Goal: Task Accomplishment & Management: Manage account settings

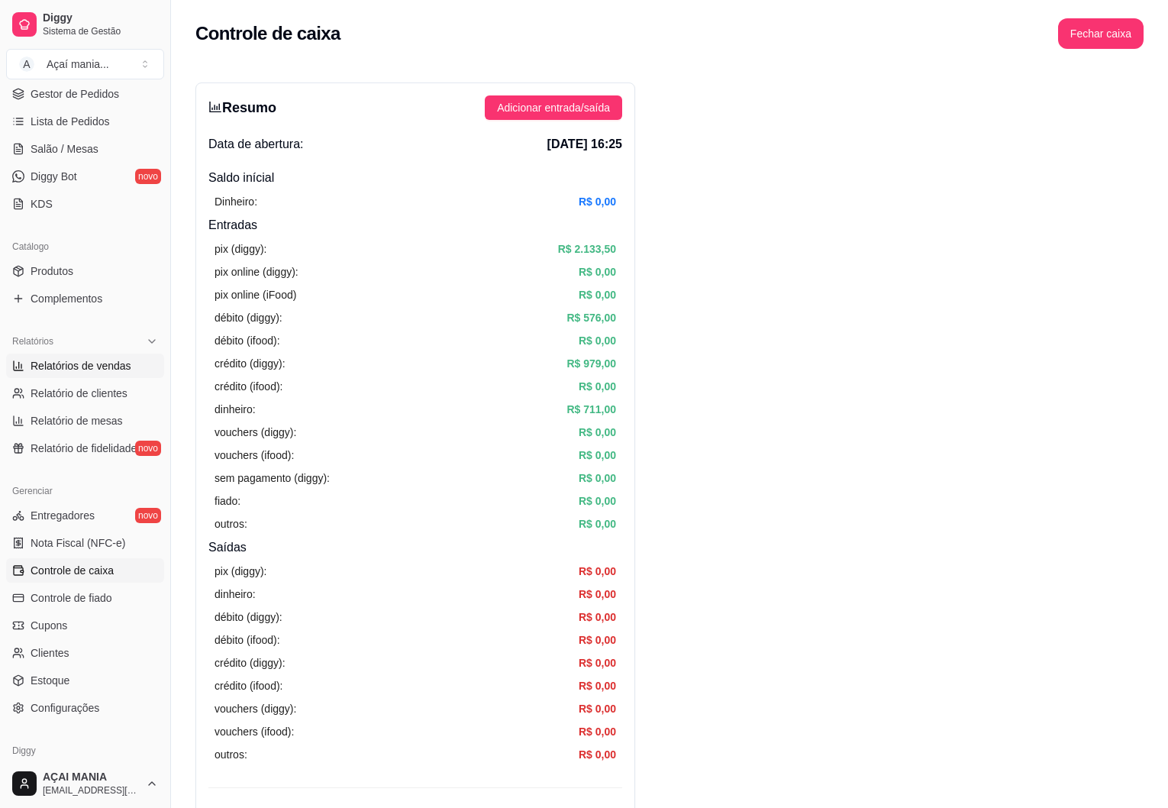
click at [101, 363] on span "Relatórios de vendas" at bounding box center [81, 365] width 101 height 15
select select "ALL"
select select "0"
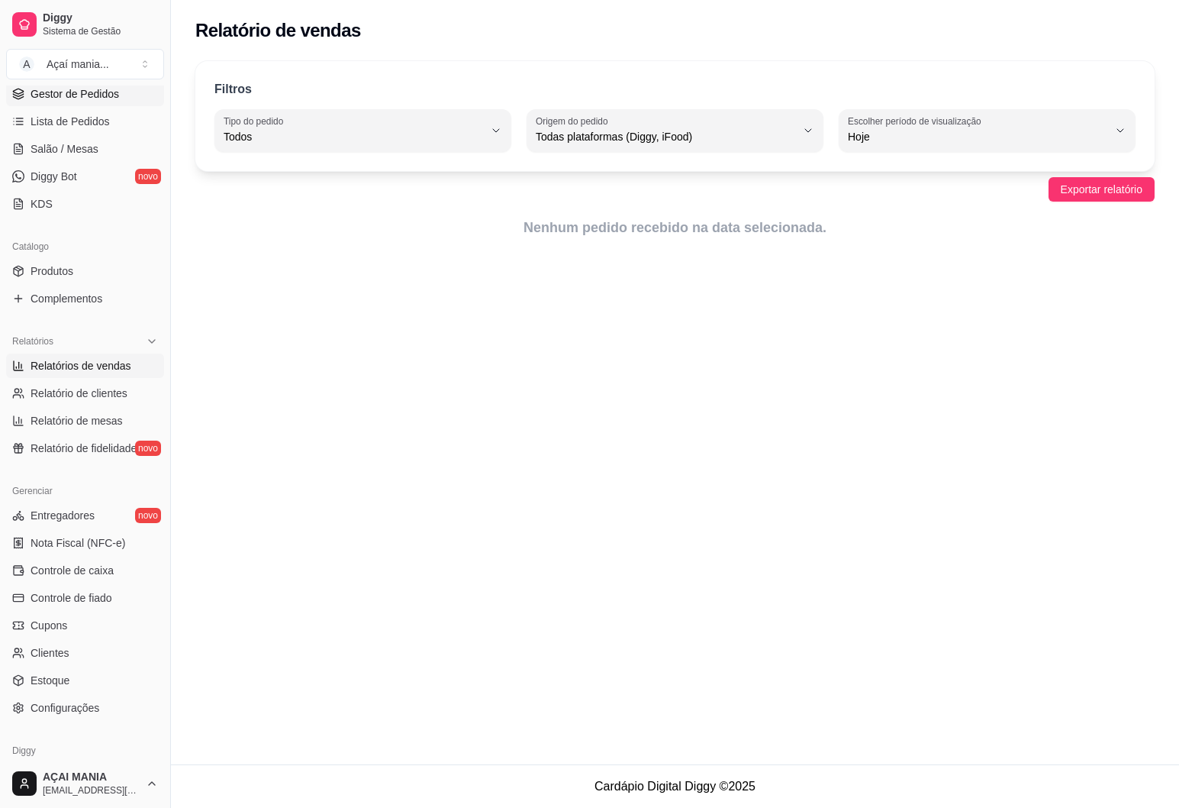
click at [106, 95] on span "Gestor de Pedidos" at bounding box center [75, 93] width 89 height 15
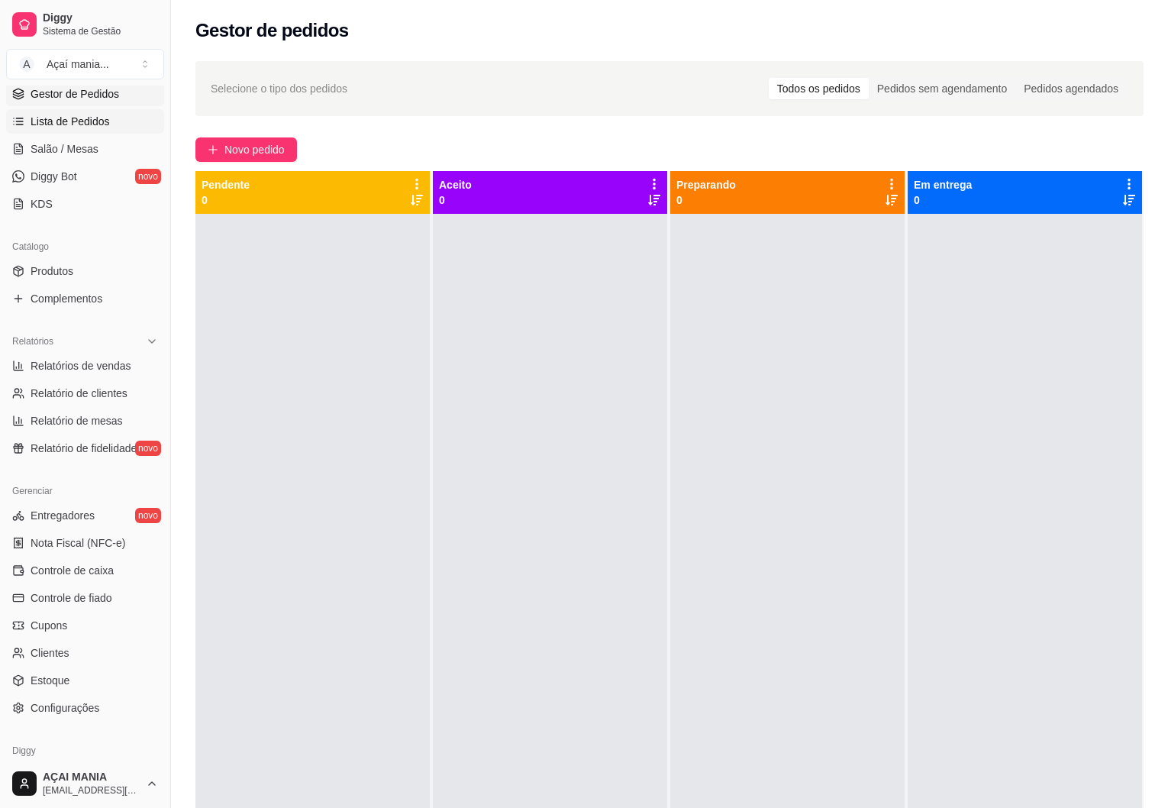
click at [109, 121] on link "Lista de Pedidos" at bounding box center [85, 121] width 158 height 24
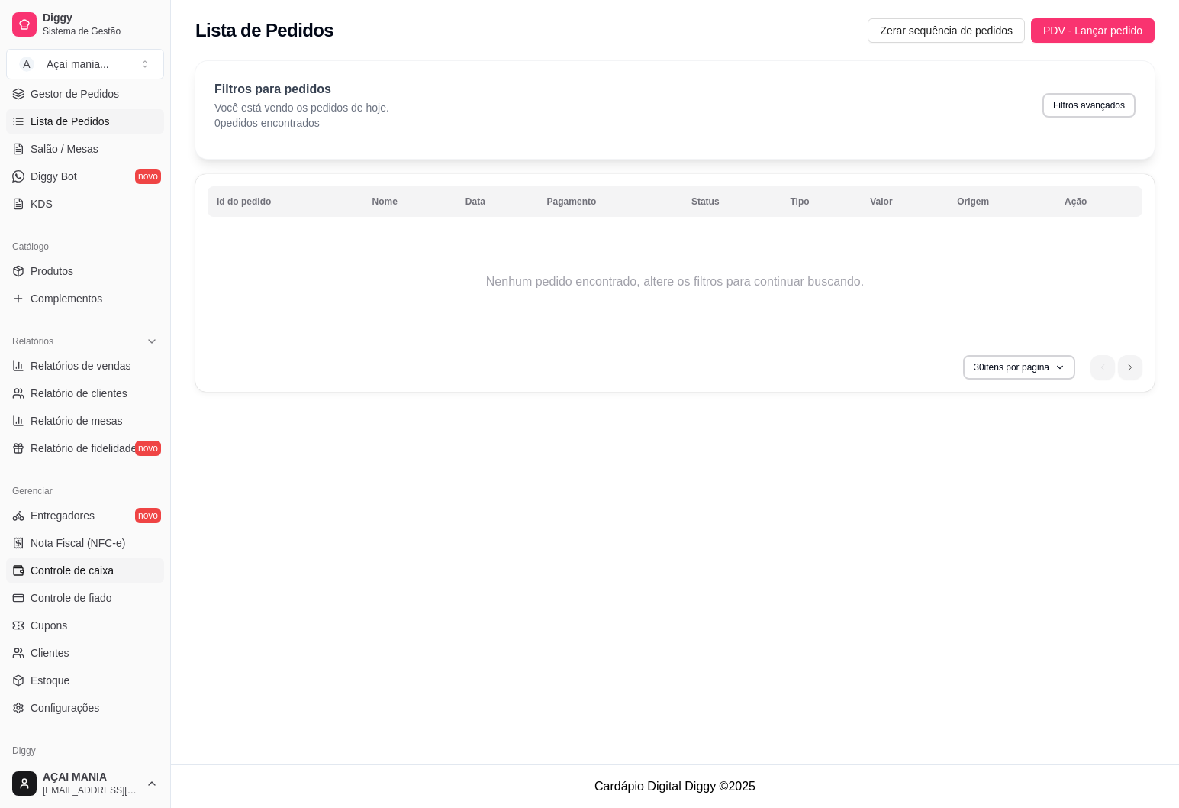
click at [97, 573] on span "Controle de caixa" at bounding box center [72, 570] width 83 height 15
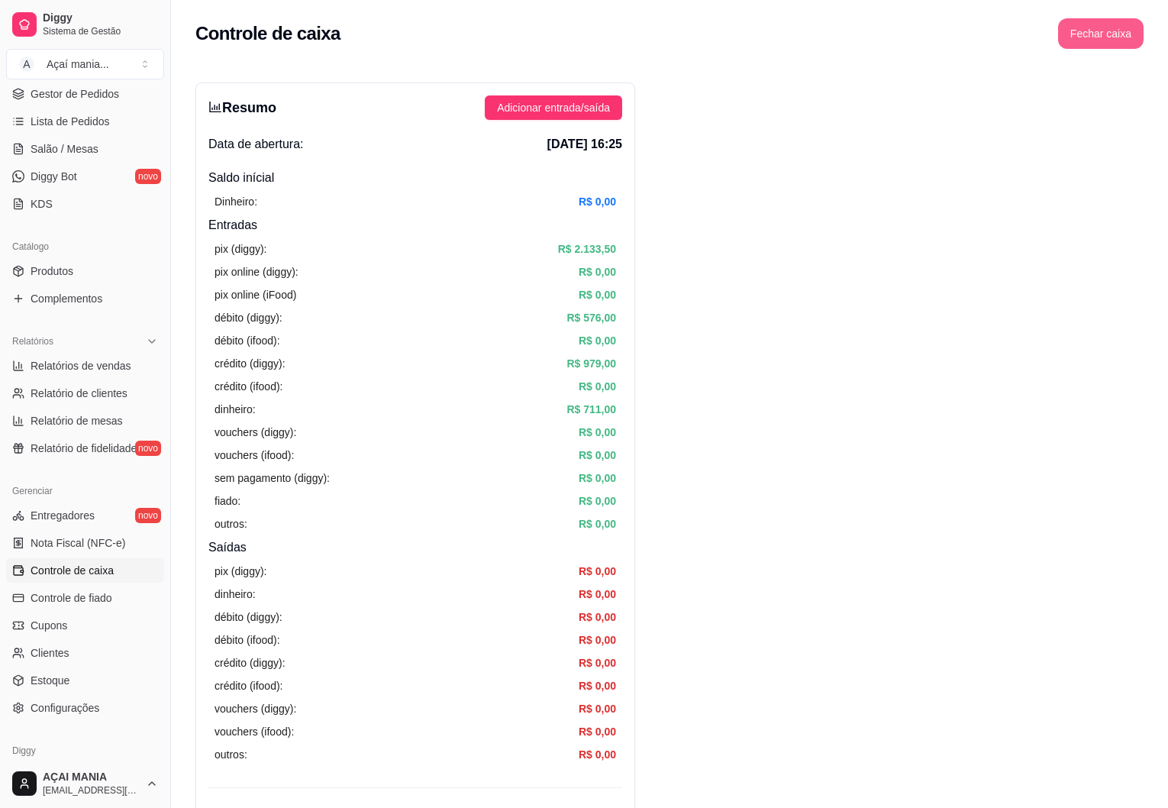
click at [1112, 31] on button "Fechar caixa" at bounding box center [1101, 33] width 86 height 31
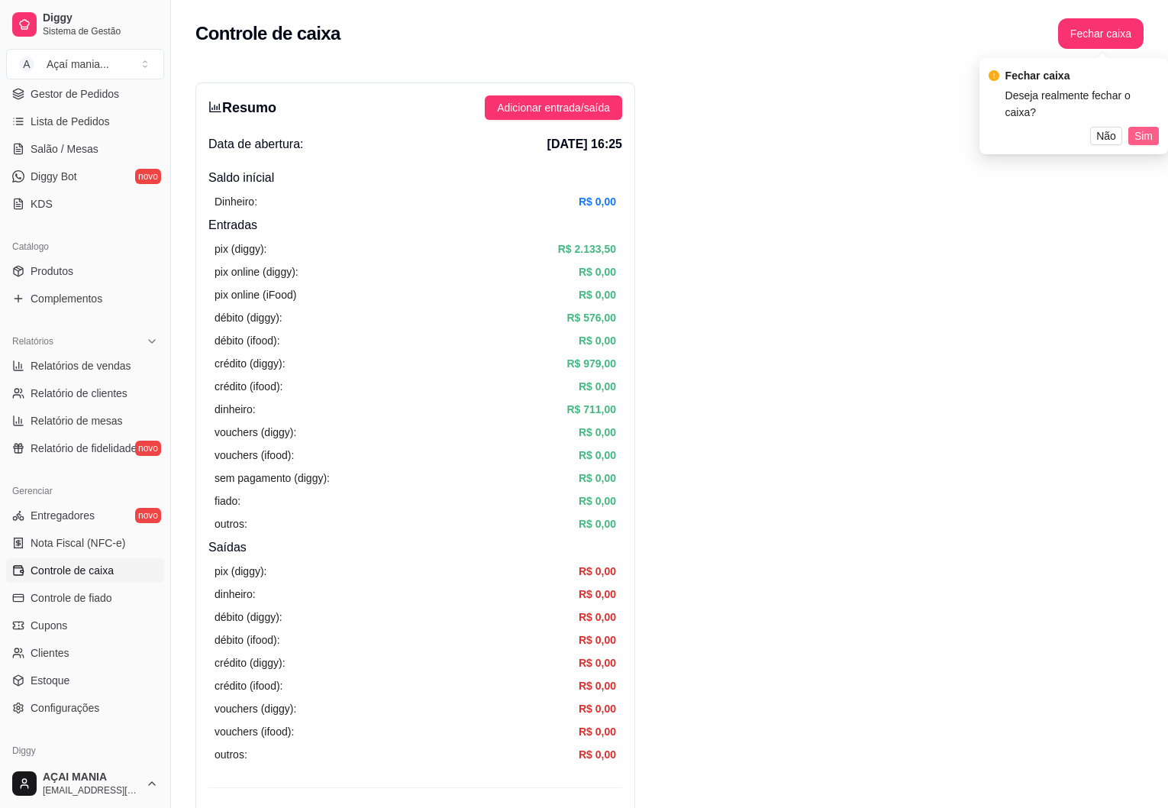
click at [1149, 127] on span "Sim" at bounding box center [1143, 135] width 18 height 17
